Goal: Task Accomplishment & Management: Use online tool/utility

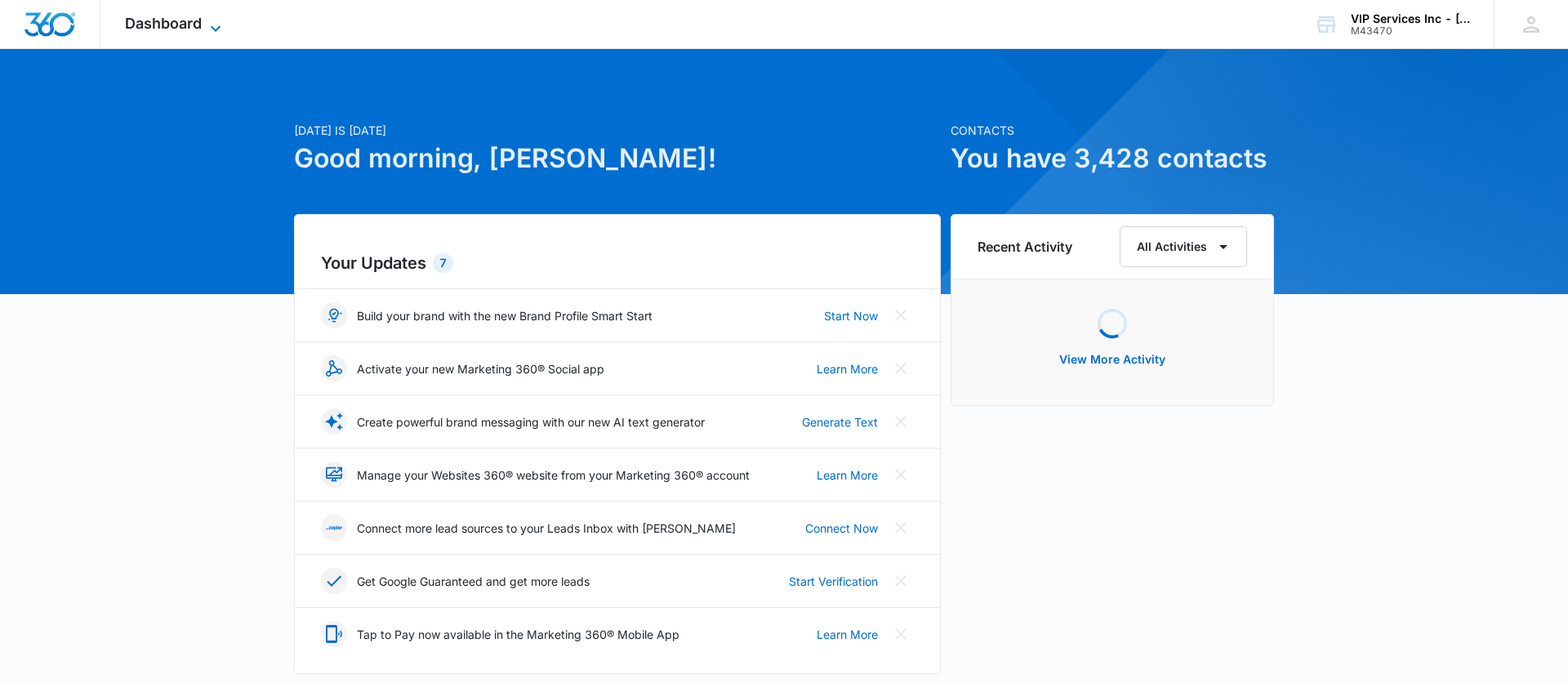
click at [215, 19] on icon at bounding box center [215, 28] width 19 height 19
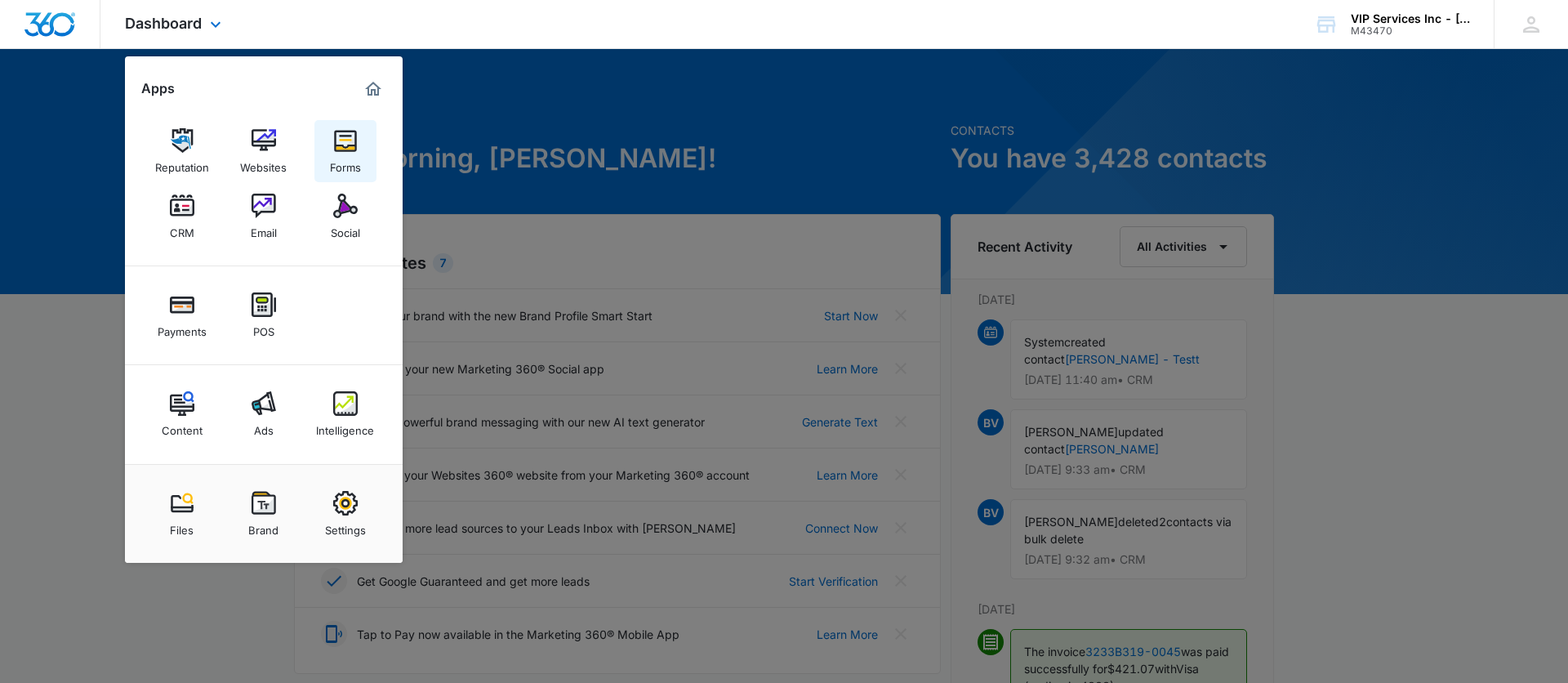
click at [331, 139] on link "Forms" at bounding box center [345, 151] width 62 height 62
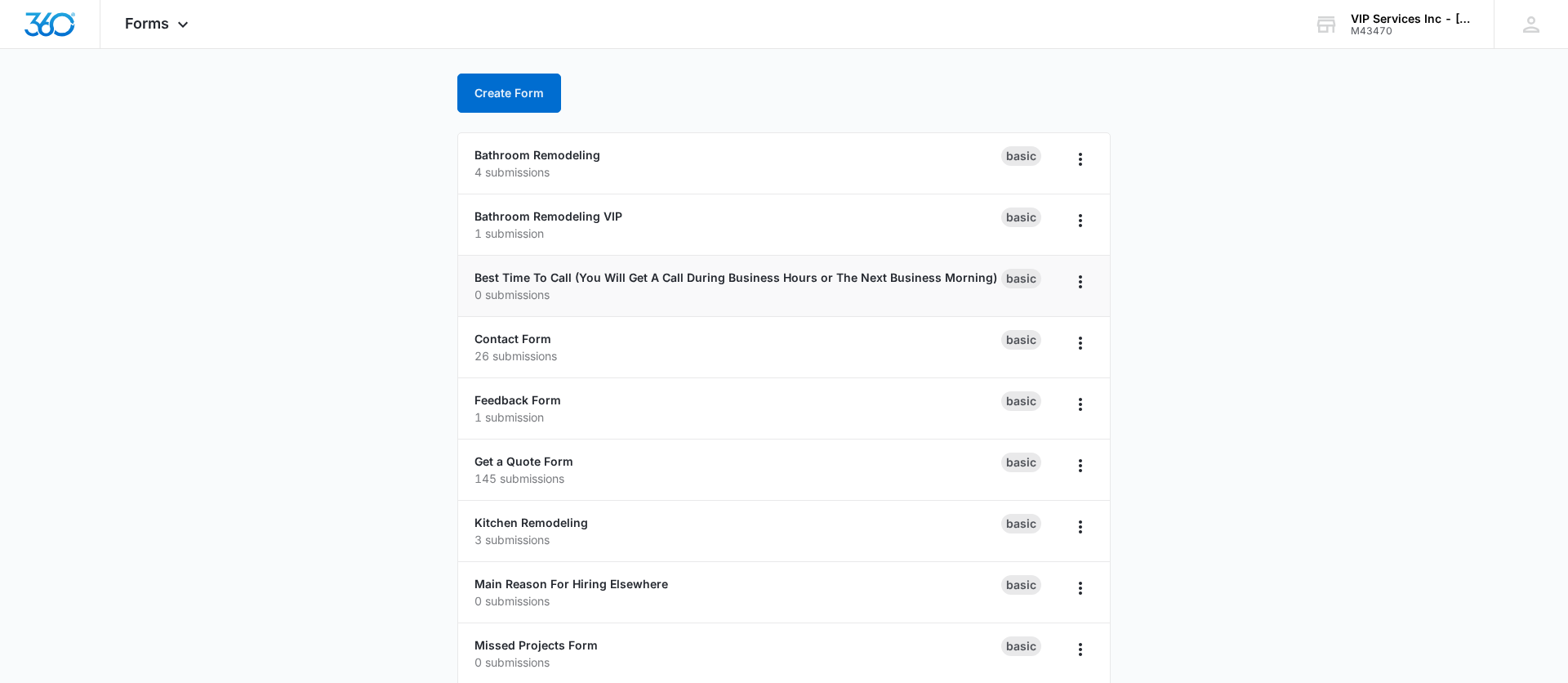
scroll to position [56, 0]
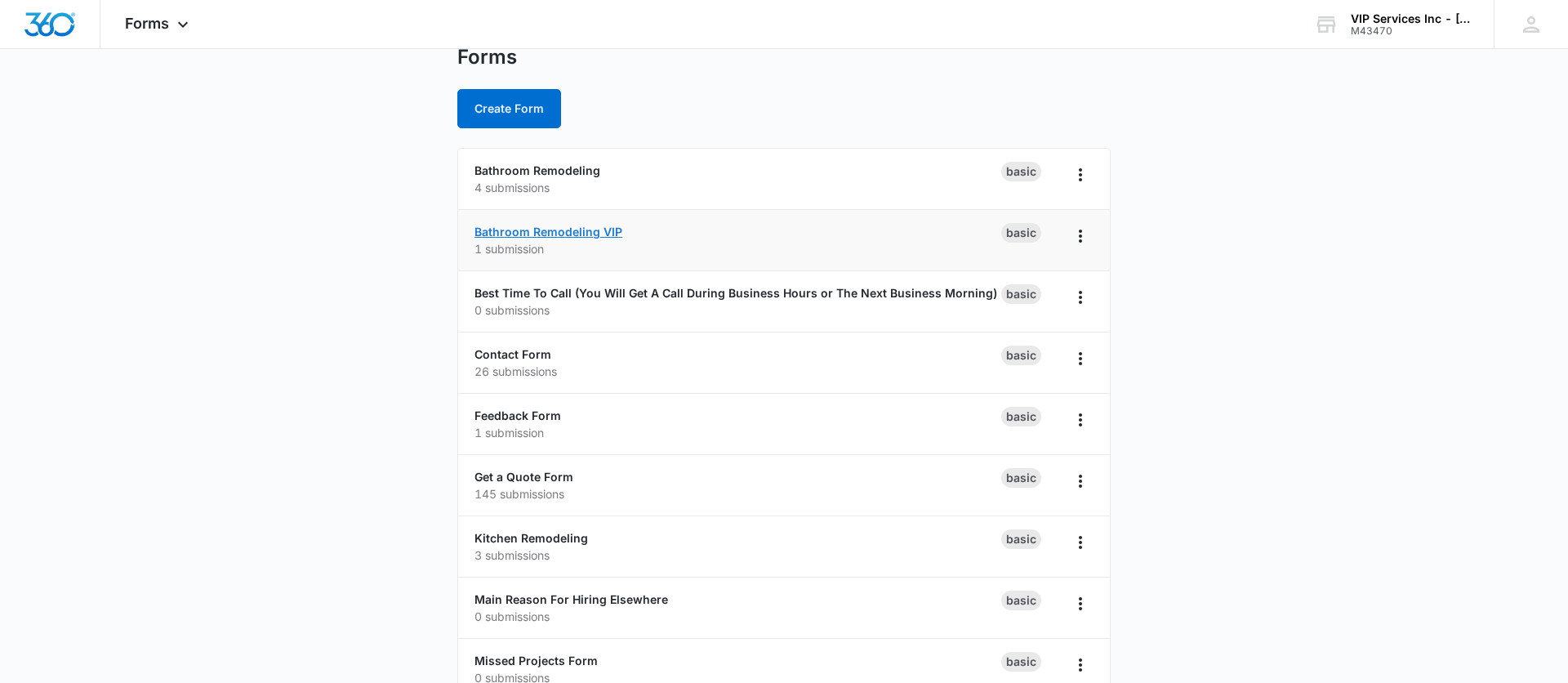
click at [577, 234] on link "Bathroom Remodeling VIP" at bounding box center [549, 232] width 148 height 14
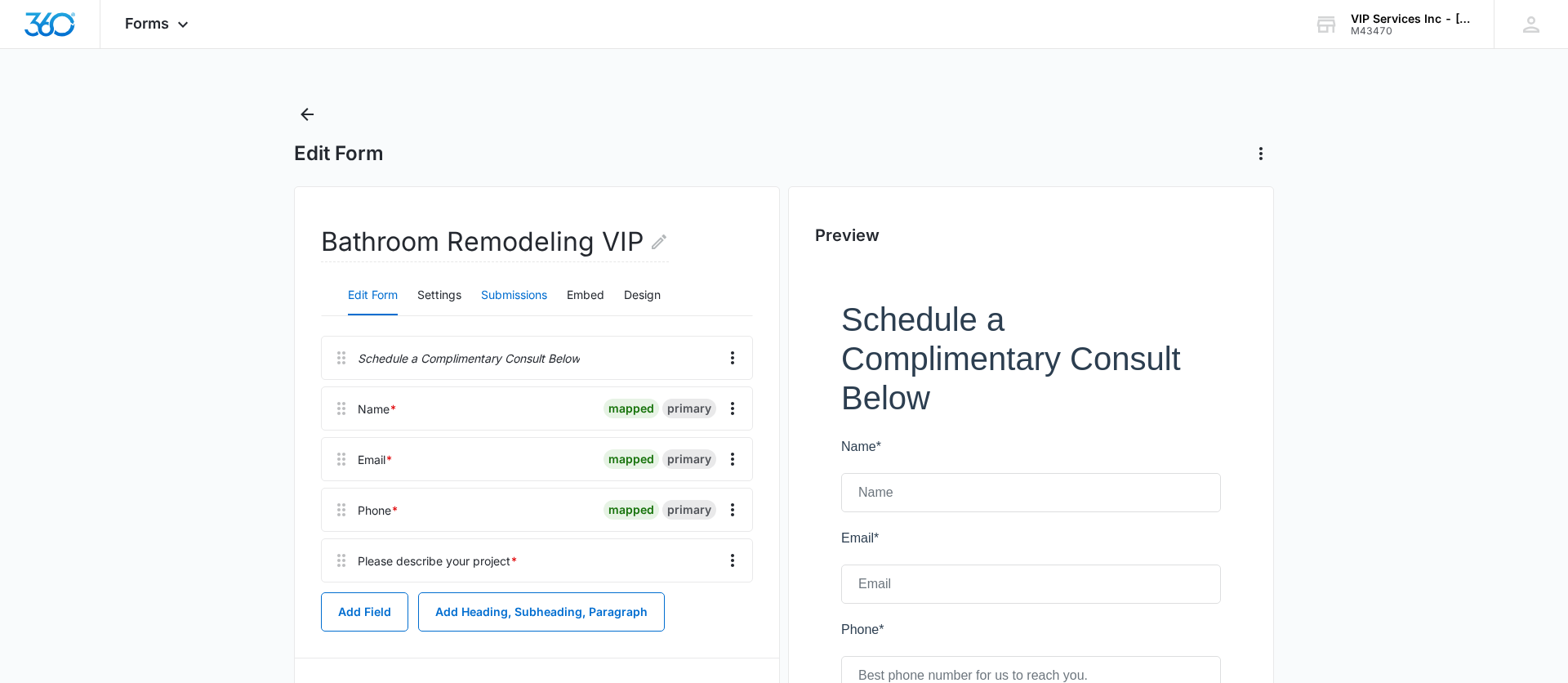
click at [521, 300] on button "Submissions" at bounding box center [514, 296] width 66 height 39
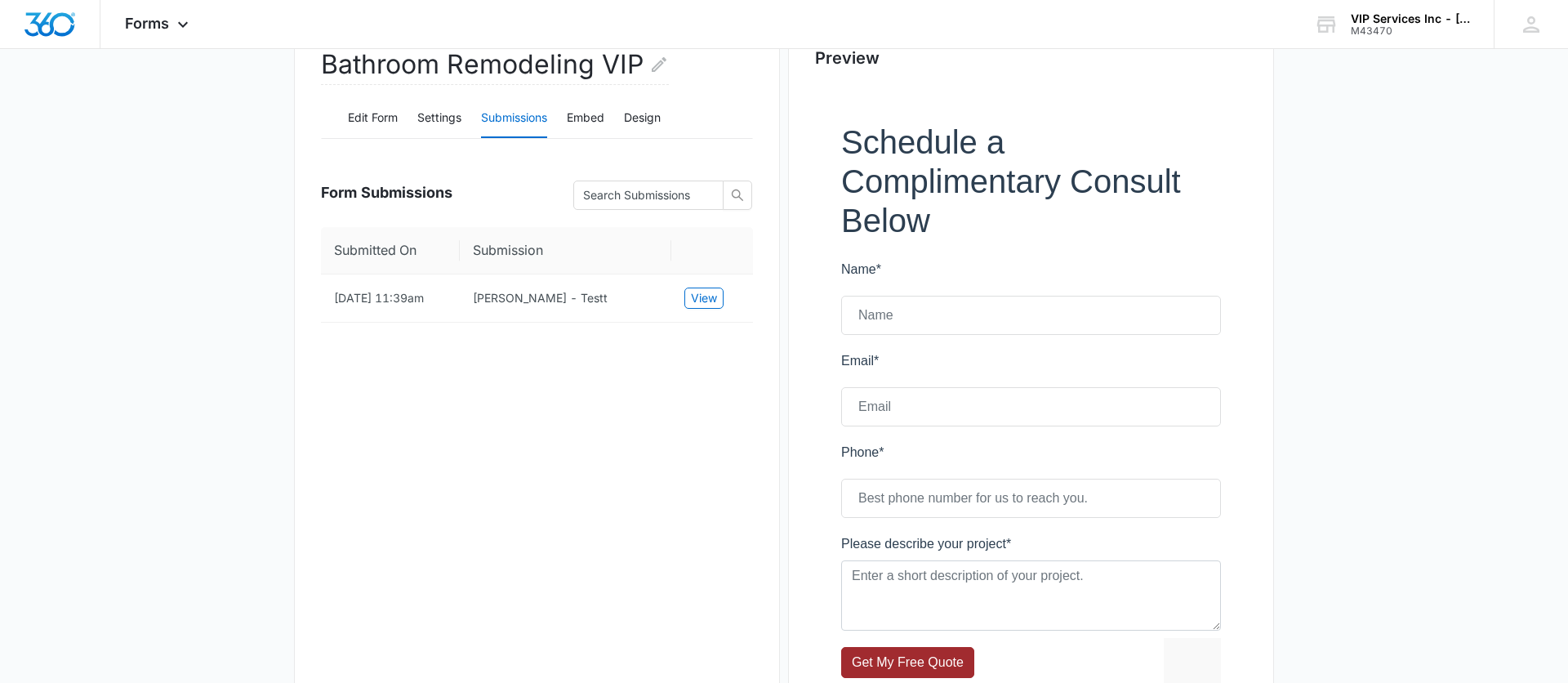
scroll to position [167, 0]
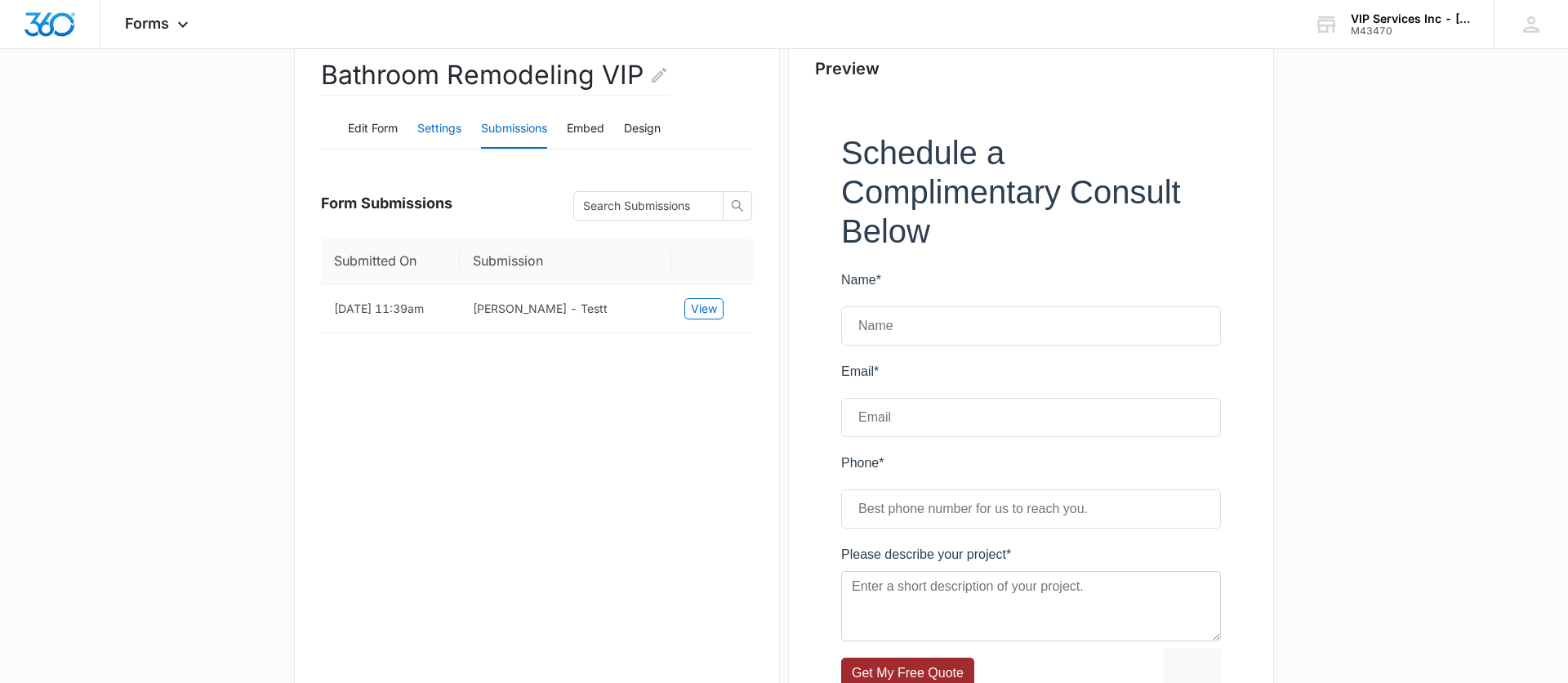
click at [436, 133] on button "Settings" at bounding box center [439, 129] width 44 height 39
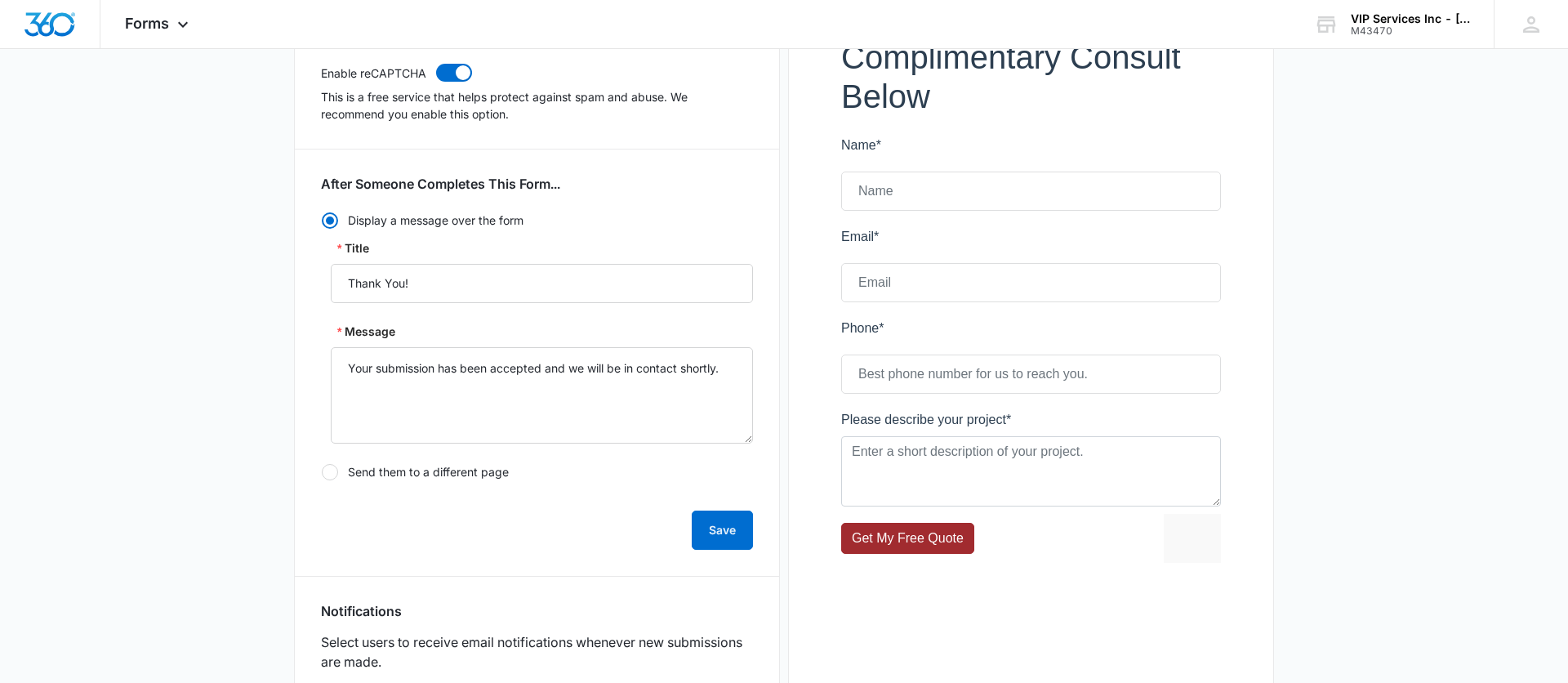
scroll to position [306, 0]
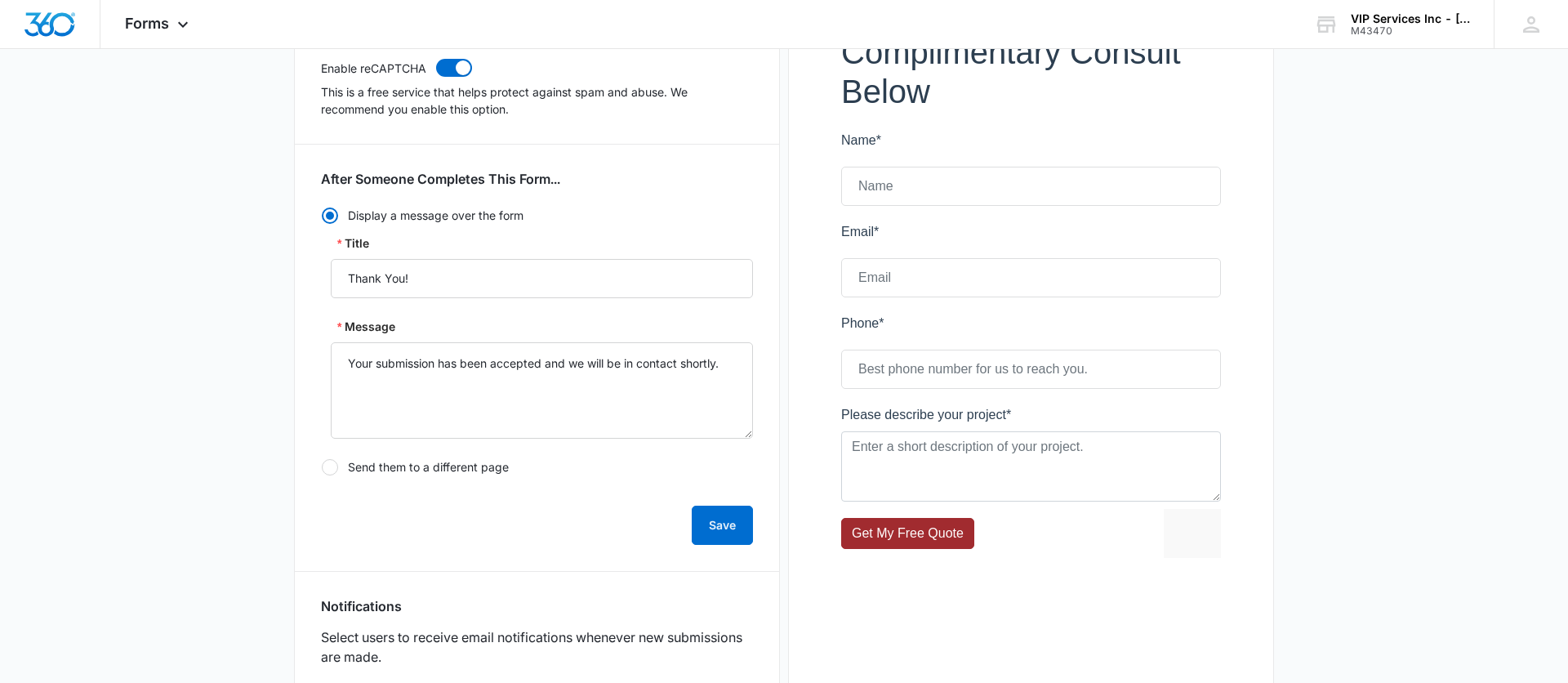
click at [336, 474] on label "Send them to a different page" at bounding box center [537, 467] width 432 height 18
click at [322, 468] on input "Send them to a different page" at bounding box center [321, 467] width 1 height 1
radio input "false"
radio input "true"
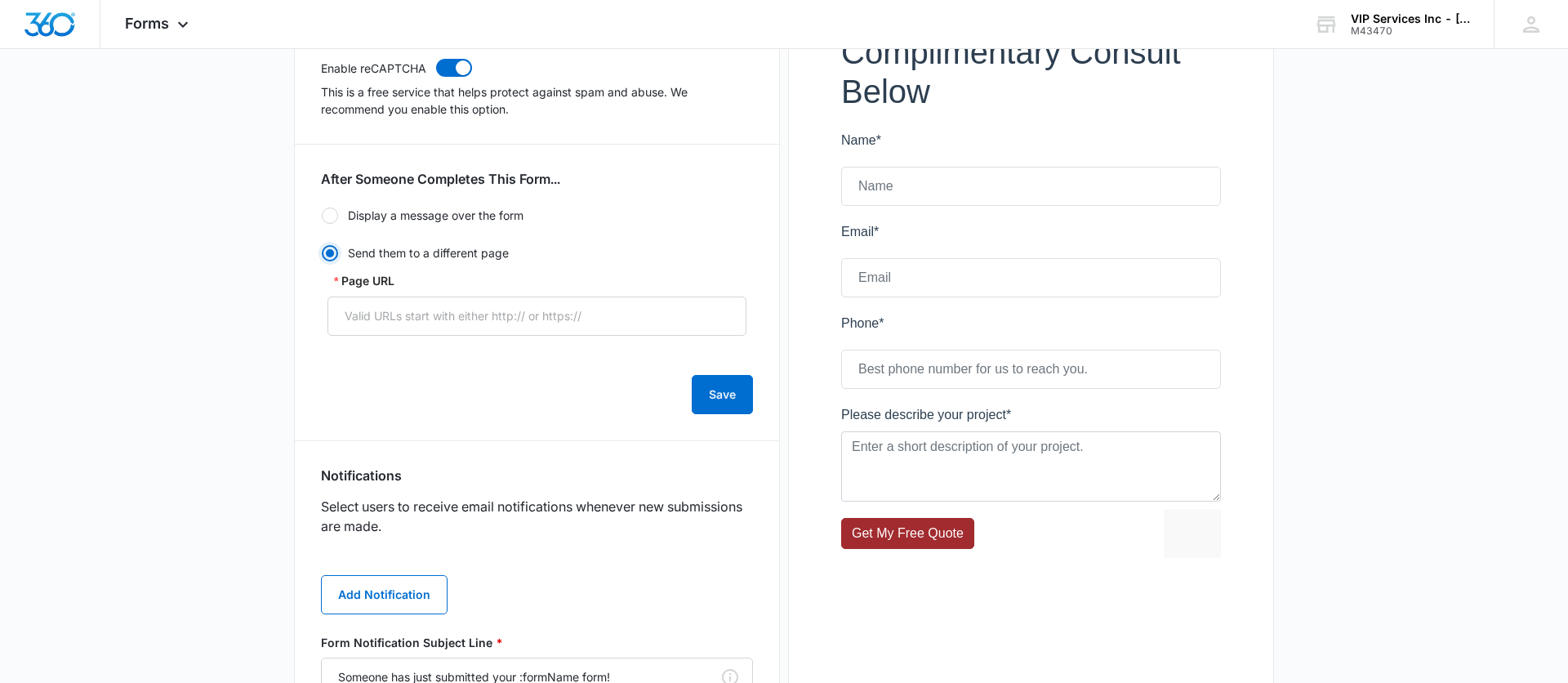
scroll to position [309, 0]
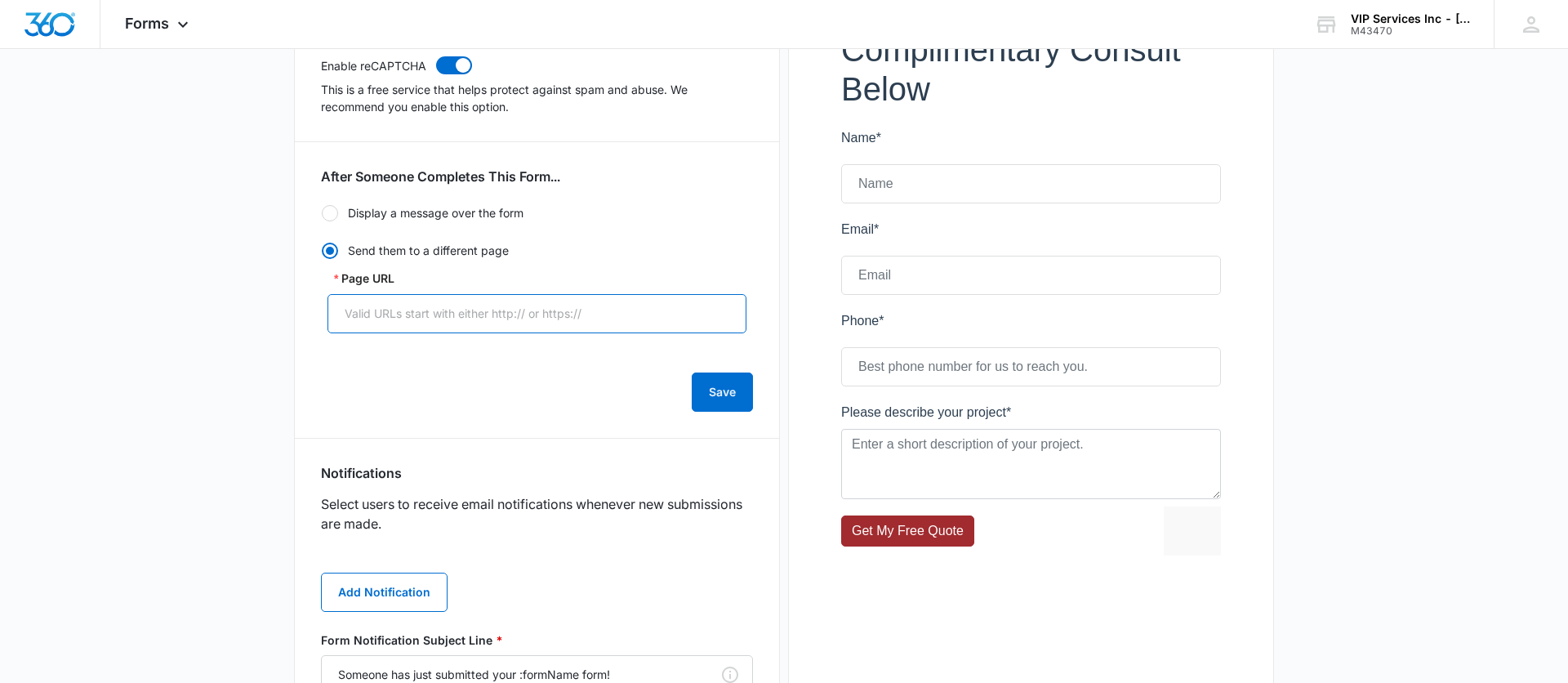
click at [630, 315] on input "Page URL" at bounding box center [536, 313] width 419 height 39
paste input "[URL][DOMAIN_NAME][PERSON_NAME]"
drag, startPoint x: 479, startPoint y: 312, endPoint x: 752, endPoint y: 300, distance: 273.3
click at [752, 300] on div "Page URL [URL][DOMAIN_NAME][PERSON_NAME]" at bounding box center [537, 301] width 432 height 64
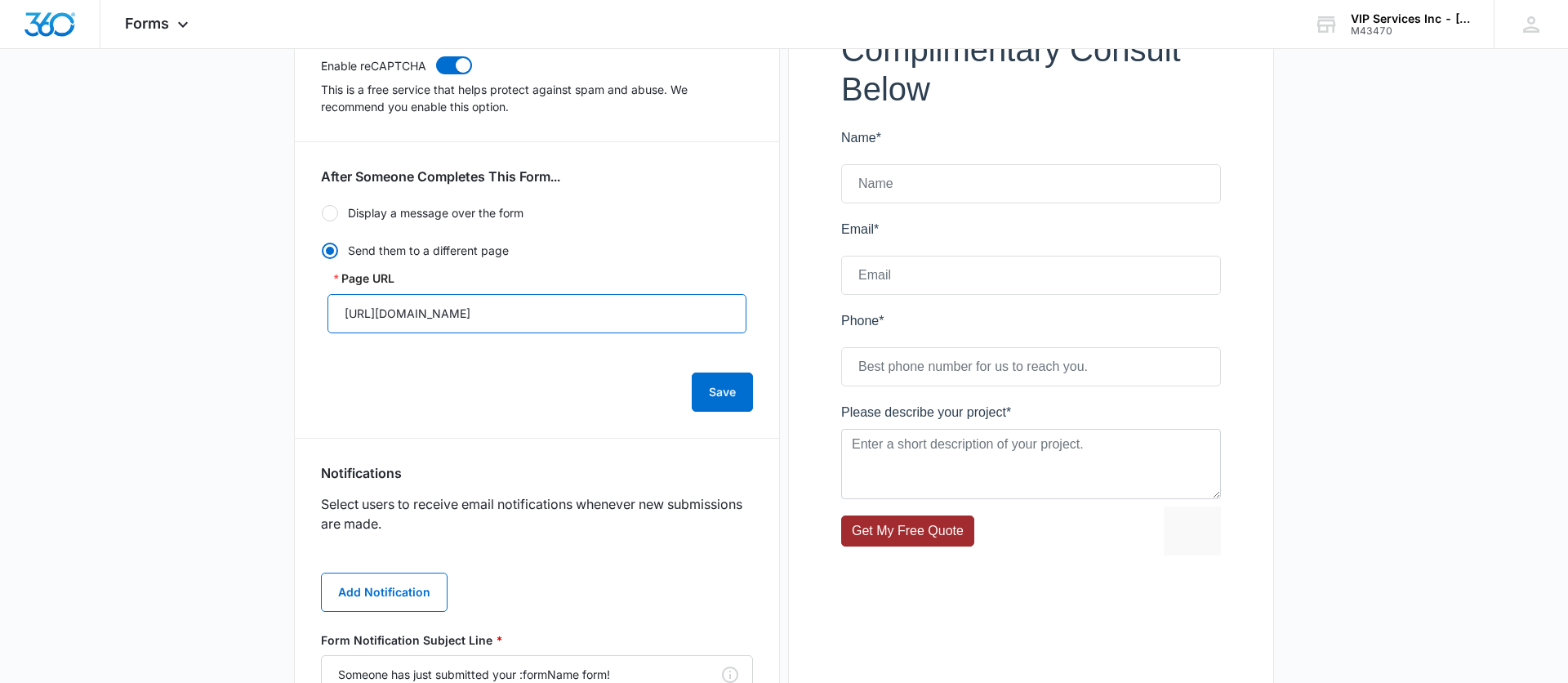
scroll to position [308, 0]
type input "[URL][DOMAIN_NAME]"
